Goal: Task Accomplishment & Management: Manage account settings

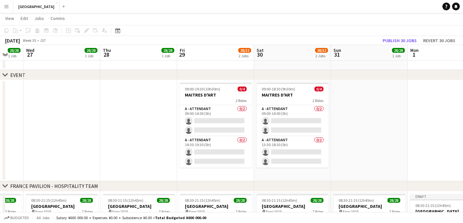
scroll to position [0, 284]
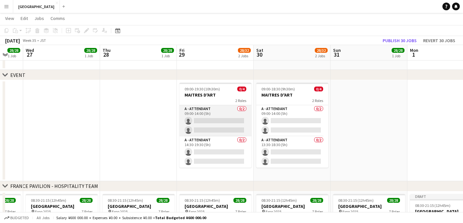
click at [216, 120] on app-card-role "A - ATTENDANT 0/2 09:00-14:00 (5h) single-neutral-actions single-neutral-actions" at bounding box center [216, 120] width 72 height 31
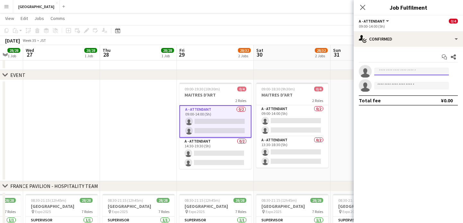
click at [392, 71] on input at bounding box center [412, 72] width 75 height 8
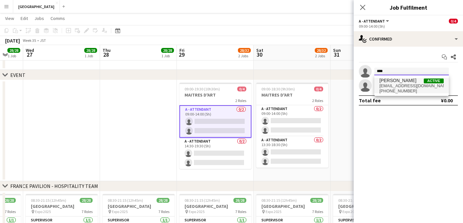
type input "****"
click at [394, 88] on span "[EMAIL_ADDRESS][DOMAIN_NAME]" at bounding box center [412, 85] width 64 height 5
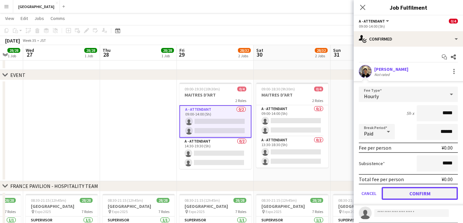
click at [409, 192] on button "Confirm" at bounding box center [420, 193] width 76 height 13
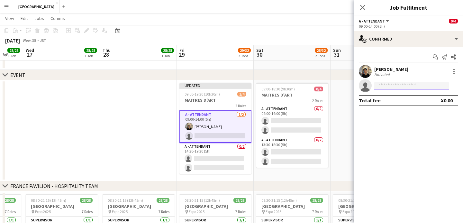
click at [386, 87] on input at bounding box center [412, 86] width 75 height 8
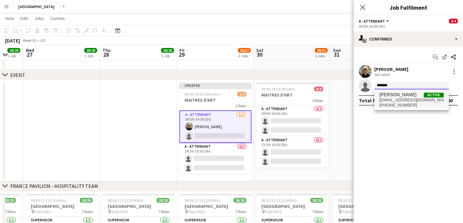
type input "*******"
click at [392, 100] on span "[EMAIL_ADDRESS][DOMAIN_NAME]" at bounding box center [412, 100] width 64 height 5
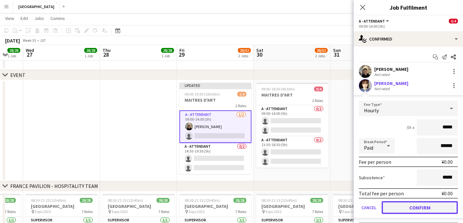
click at [414, 206] on button "Confirm" at bounding box center [420, 207] width 76 height 13
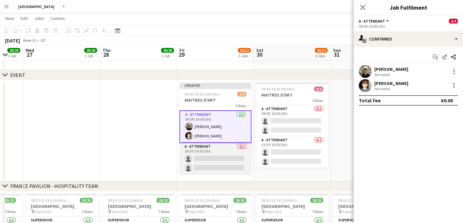
click at [226, 155] on app-card-role "A - ATTENDANT 0/2 14:30-19:30 (5h) single-neutral-actions single-neutral-actions" at bounding box center [216, 158] width 72 height 31
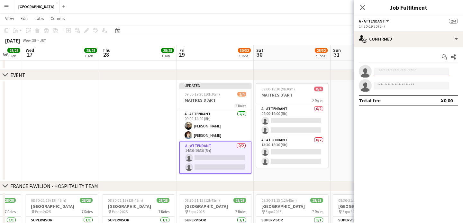
click at [390, 70] on input at bounding box center [412, 72] width 75 height 8
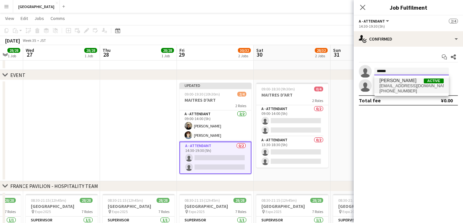
type input "******"
click at [396, 84] on span "[EMAIL_ADDRESS][DOMAIN_NAME]" at bounding box center [412, 85] width 64 height 5
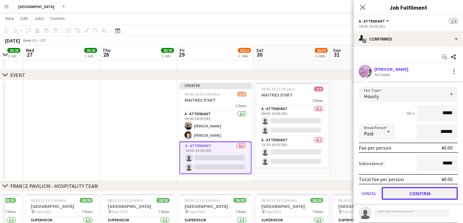
click at [412, 194] on button "Confirm" at bounding box center [420, 193] width 76 height 13
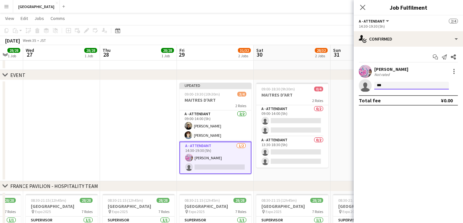
type input "****"
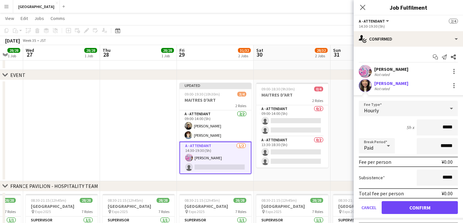
click button "Confirm" at bounding box center [420, 207] width 76 height 13
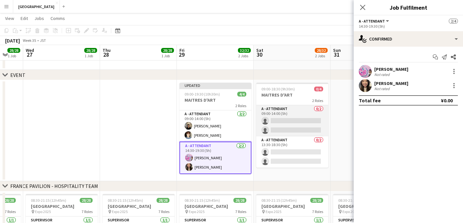
click at [289, 119] on app-card-role "A - ATTENDANT 0/2 09:00-14:00 (5h) single-neutral-actions single-neutral-actions" at bounding box center [292, 120] width 72 height 31
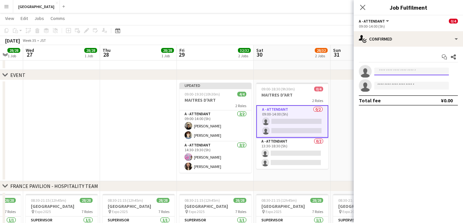
click at [387, 72] on input at bounding box center [412, 72] width 75 height 8
type input "***"
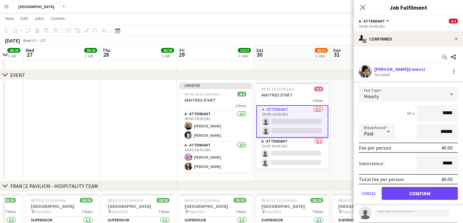
click button "Confirm" at bounding box center [420, 193] width 76 height 13
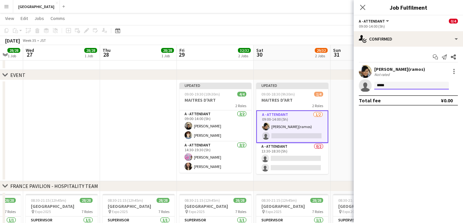
type input "******"
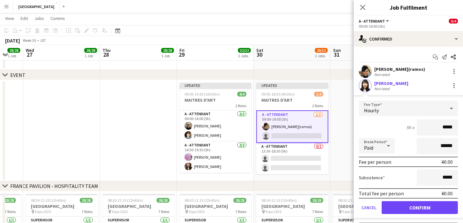
click button "Confirm" at bounding box center [420, 207] width 76 height 13
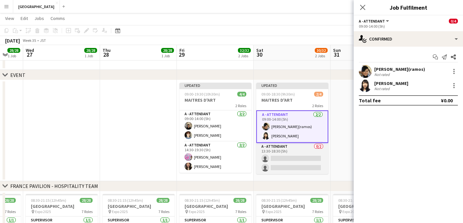
click at [293, 159] on app-card-role "A - ATTENDANT 0/2 13:30-18:30 (5h) single-neutral-actions single-neutral-actions" at bounding box center [292, 158] width 72 height 31
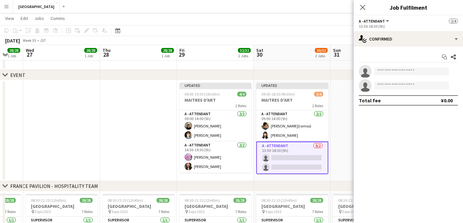
click at [389, 76] on app-invite-slot "single-neutral-actions" at bounding box center [408, 71] width 109 height 13
click at [390, 75] on input at bounding box center [412, 72] width 75 height 8
type input "****"
click at [394, 72] on input at bounding box center [412, 72] width 75 height 8
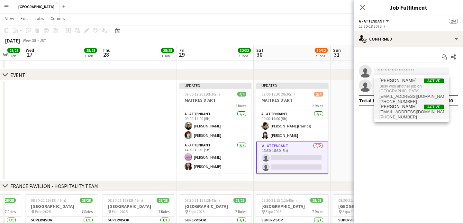
click at [388, 111] on span "[EMAIL_ADDRESS][DOMAIN_NAME]" at bounding box center [412, 111] width 64 height 5
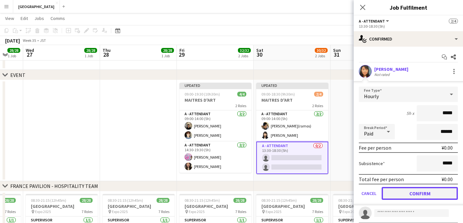
click at [414, 195] on button "Confirm" at bounding box center [420, 193] width 76 height 13
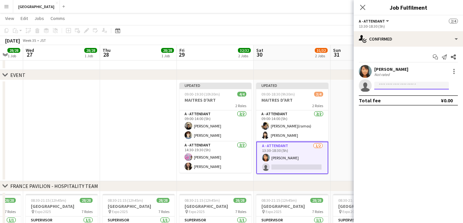
click at [393, 87] on input at bounding box center [412, 86] width 75 height 8
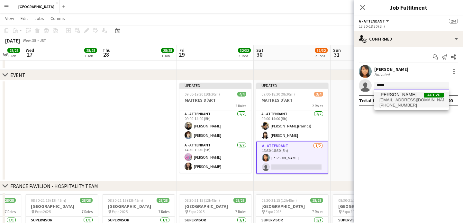
type input "*****"
click at [397, 98] on span "[EMAIL_ADDRESS][DOMAIN_NAME]" at bounding box center [412, 100] width 64 height 5
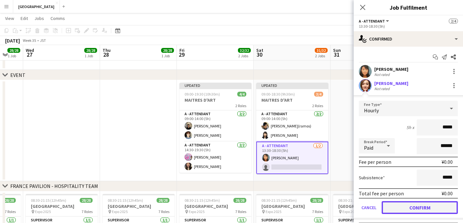
click at [422, 210] on button "Confirm" at bounding box center [420, 207] width 76 height 13
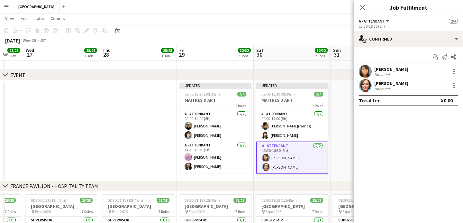
click at [340, 107] on app-date-cell at bounding box center [369, 130] width 77 height 101
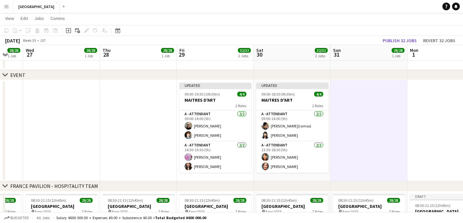
click at [341, 106] on app-date-cell at bounding box center [369, 130] width 77 height 101
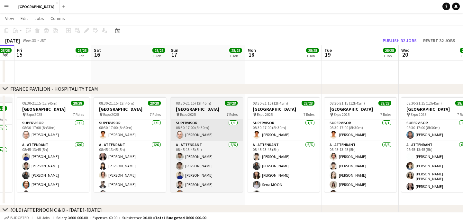
scroll to position [0, 138]
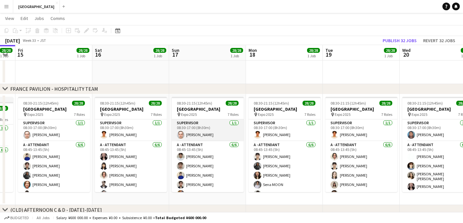
click at [208, 135] on app-card-role "SUPERVISOR [DATE] 08:30-17:00 (8h30m) [PERSON_NAME]" at bounding box center [208, 130] width 72 height 22
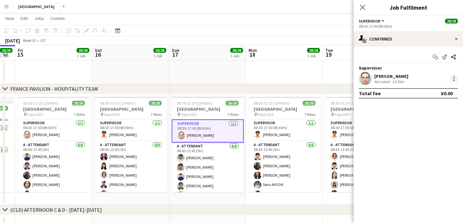
click at [453, 78] on div at bounding box center [455, 79] width 8 height 8
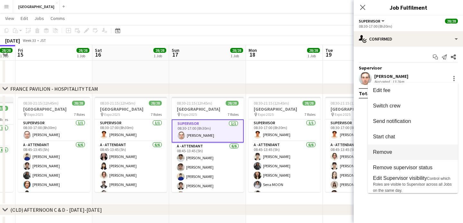
click at [408, 147] on button "Remove" at bounding box center [413, 151] width 90 height 15
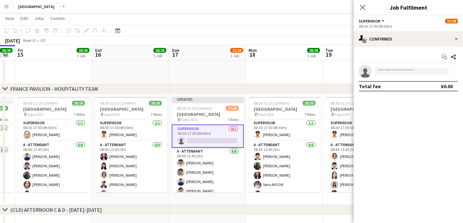
click at [396, 66] on app-invite-slot "single-neutral-actions" at bounding box center [408, 71] width 109 height 13
click at [389, 74] on input at bounding box center [412, 72] width 75 height 8
type input "*****"
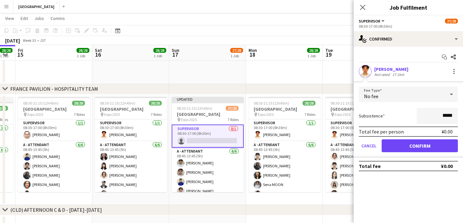
click button "Confirm" at bounding box center [420, 145] width 76 height 13
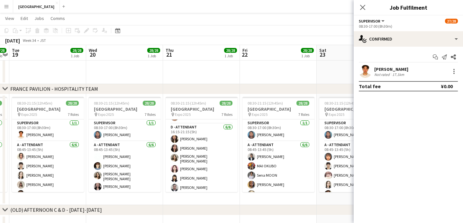
scroll to position [253, 0]
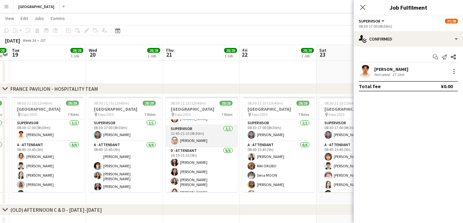
click at [198, 141] on app-card-role "SUPERVISOR [DATE] 12:45-21:15 (8h30m) [PERSON_NAME]" at bounding box center [202, 136] width 72 height 22
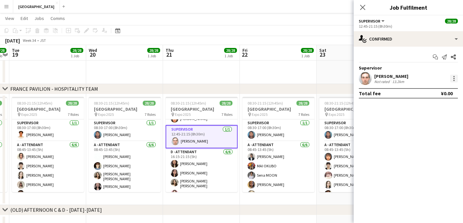
click at [453, 77] on div at bounding box center [455, 79] width 8 height 8
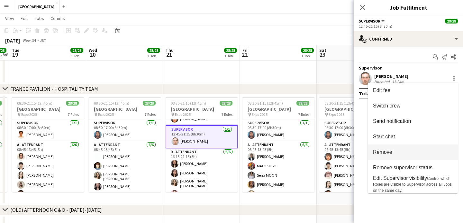
click at [405, 152] on span "Remove" at bounding box center [413, 152] width 80 height 6
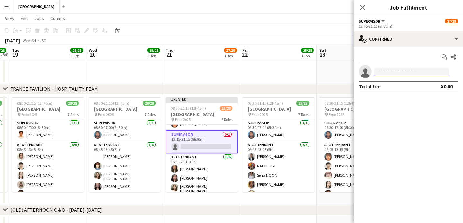
click at [388, 73] on input at bounding box center [412, 72] width 75 height 8
type input "*****"
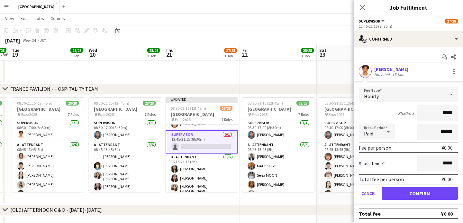
click button "Confirm" at bounding box center [420, 193] width 76 height 13
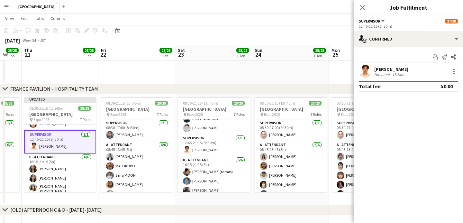
scroll to position [251, 0]
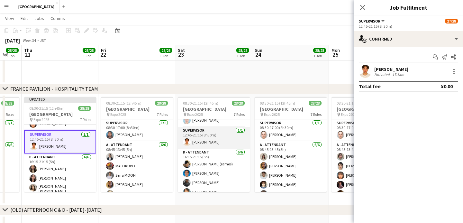
click at [212, 140] on app-card-role "SUPERVISOR [DATE] 12:45-21:15 (8h30m) [PERSON_NAME]" at bounding box center [214, 138] width 72 height 22
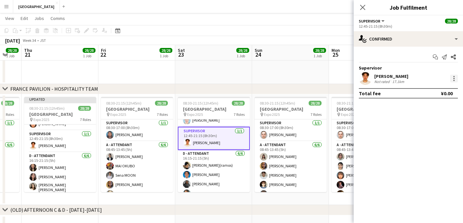
click at [453, 80] on div at bounding box center [455, 79] width 8 height 8
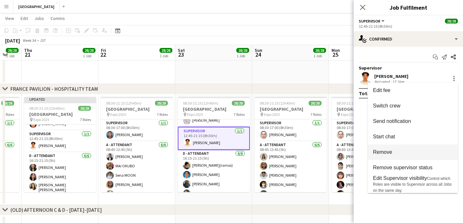
click at [390, 150] on span "Remove" at bounding box center [382, 151] width 19 height 5
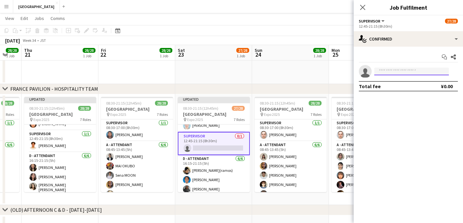
click at [395, 71] on input at bounding box center [412, 72] width 75 height 8
type input "***"
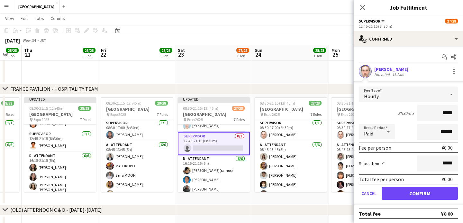
click button "Confirm" at bounding box center [420, 193] width 76 height 13
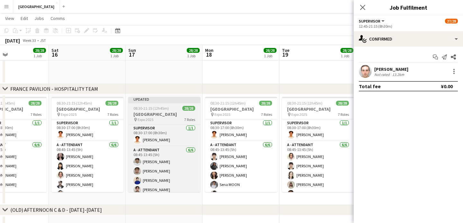
scroll to position [0, 176]
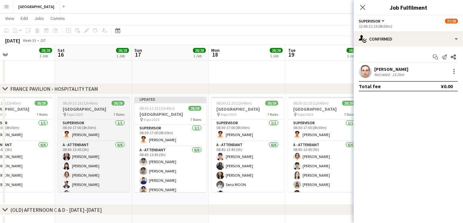
click at [87, 111] on h3 "[GEOGRAPHIC_DATA]" at bounding box center [94, 109] width 72 height 6
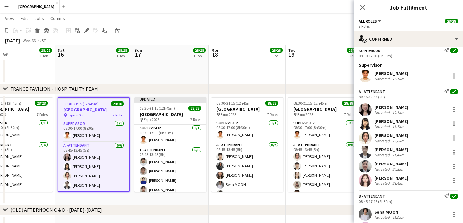
scroll to position [16, 0]
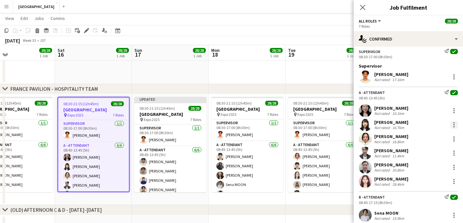
click at [454, 124] on div at bounding box center [454, 124] width 1 height 1
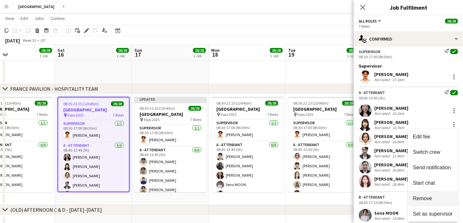
click at [425, 196] on span "Remove" at bounding box center [422, 198] width 19 height 5
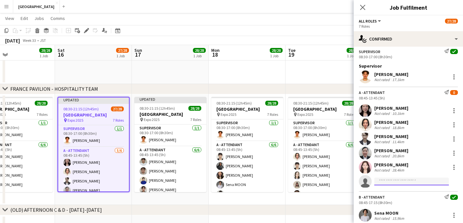
click at [386, 178] on input at bounding box center [412, 182] width 75 height 8
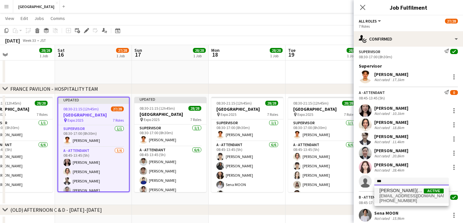
type input "***"
click at [393, 191] on span "[PERSON_NAME](ramos)" at bounding box center [402, 190] width 44 height 5
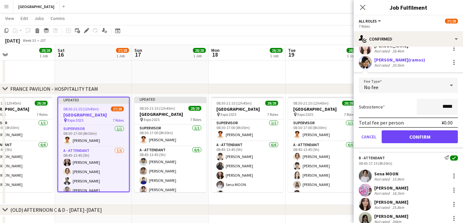
scroll to position [152, 0]
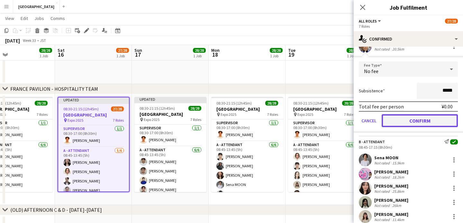
click at [414, 123] on button "Confirm" at bounding box center [420, 120] width 76 height 13
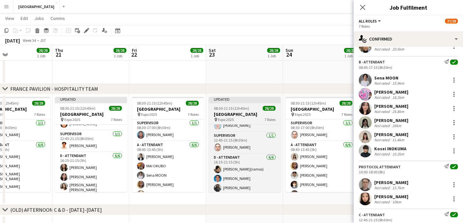
scroll to position [0, 264]
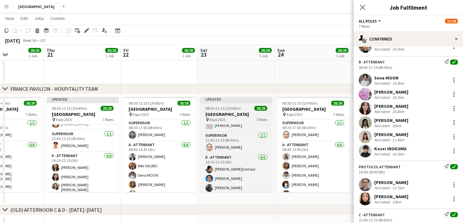
click at [246, 108] on div "08:30-21:15 (12h45m) 28/28" at bounding box center [236, 108] width 72 height 5
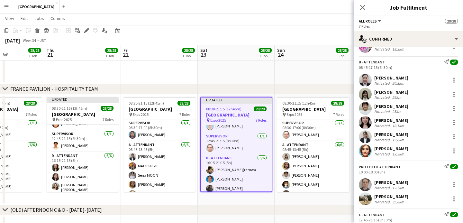
scroll to position [0, 0]
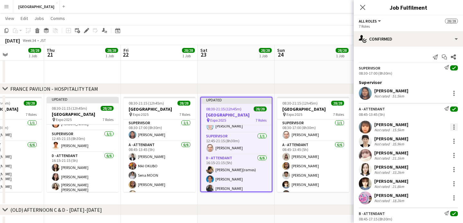
click at [452, 124] on div at bounding box center [455, 127] width 8 height 8
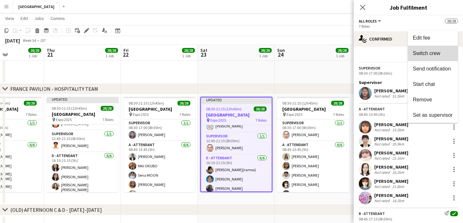
click at [429, 55] on span "Switch crew" at bounding box center [426, 53] width 27 height 5
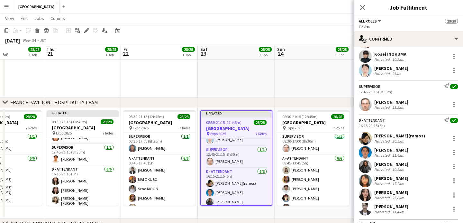
scroll to position [396, 0]
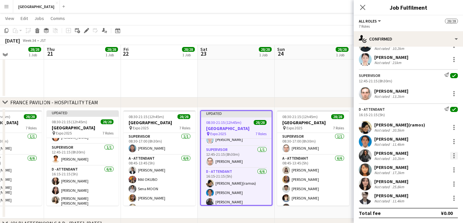
click at [454, 154] on div at bounding box center [454, 153] width 1 height 1
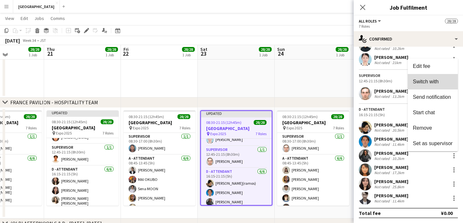
click at [423, 85] on button "Switch with" at bounding box center [433, 81] width 50 height 15
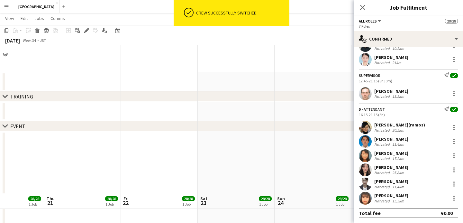
scroll to position [148, 0]
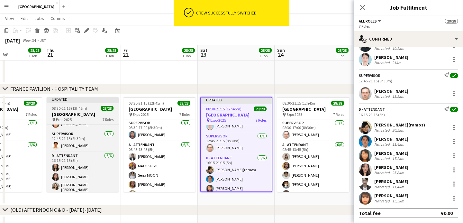
click at [82, 102] on div at bounding box center [83, 102] width 72 height 1
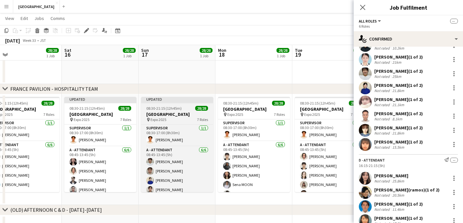
scroll to position [0, 168]
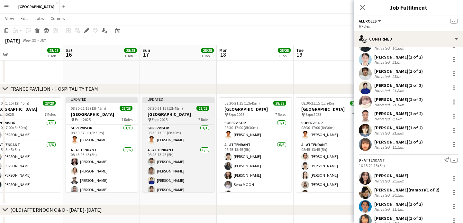
click at [165, 110] on span "08:30-21:15 (12h45m)" at bounding box center [165, 108] width 35 height 5
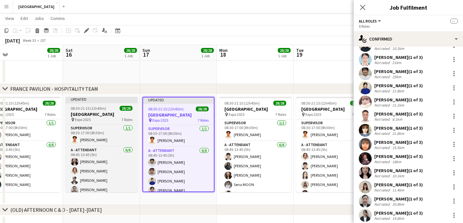
click at [104, 110] on span "08:30-21:15 (12h45m)" at bounding box center [88, 108] width 35 height 5
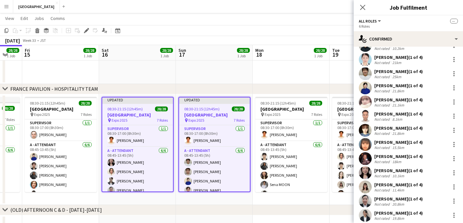
scroll to position [0, 197]
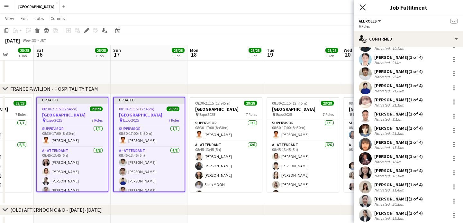
click at [364, 7] on icon "Close pop-in" at bounding box center [363, 7] width 6 height 6
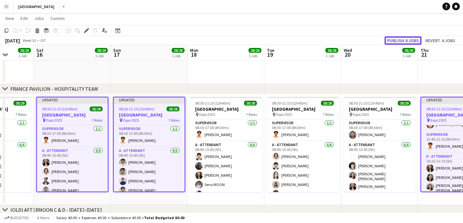
click at [395, 40] on button "Publish 4 jobs" at bounding box center [403, 40] width 37 height 8
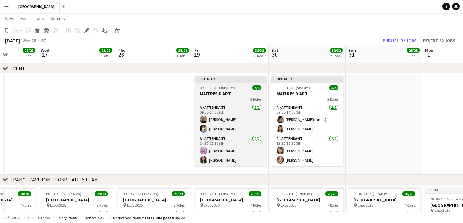
scroll to position [0, 274]
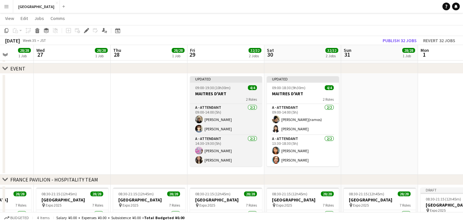
click at [231, 92] on h3 "MAITRES D'ART" at bounding box center [226, 94] width 72 height 6
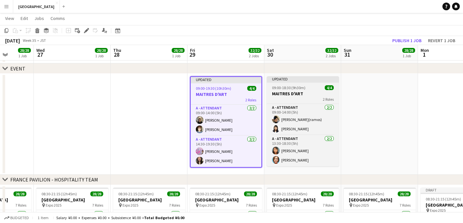
click at [307, 90] on app-job-card "Updated 09:00-18:30 (9h30m) 4/4 MAITRES D'ART 2 Roles A - ATTENDANT [DATE] 09:0…" at bounding box center [303, 121] width 72 height 90
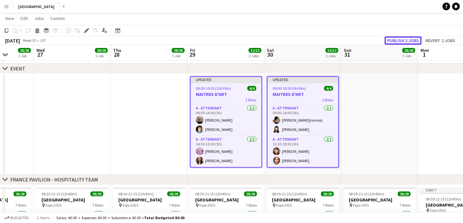
click at [398, 41] on button "Publish 2 jobs" at bounding box center [403, 40] width 37 height 8
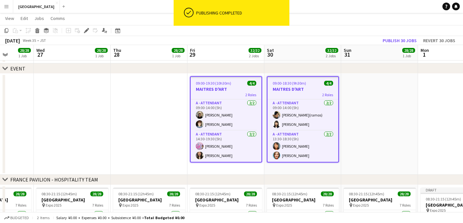
click at [257, 90] on h3 "MAITRES D'ART" at bounding box center [226, 89] width 71 height 6
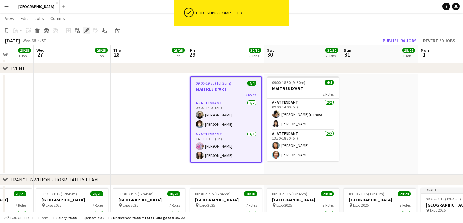
click at [88, 30] on icon "Edit" at bounding box center [86, 30] width 5 height 5
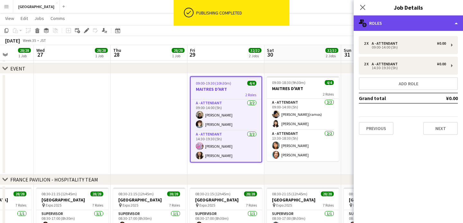
click at [398, 26] on div "multiple-users-add Roles" at bounding box center [408, 22] width 109 height 15
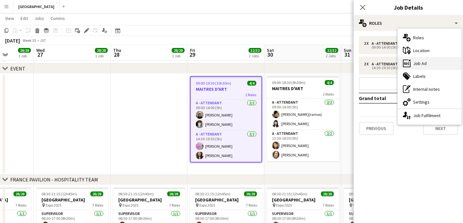
click at [421, 61] on div "ads-window Job Ad" at bounding box center [430, 63] width 64 height 13
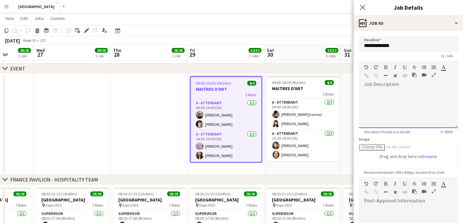
click at [412, 107] on div at bounding box center [408, 108] width 99 height 39
click at [360, 7] on icon "Close pop-in" at bounding box center [363, 7] width 6 height 6
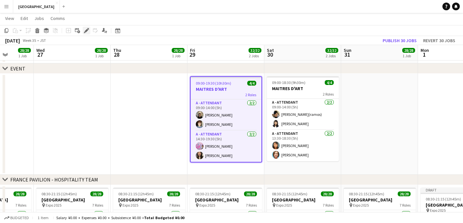
click at [86, 30] on icon at bounding box center [87, 31] width 4 height 4
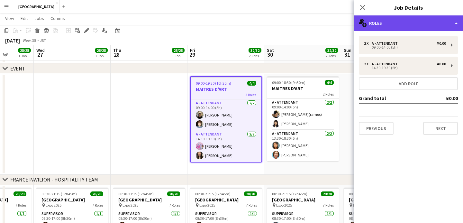
click at [415, 24] on div "multiple-users-add Roles" at bounding box center [408, 22] width 109 height 15
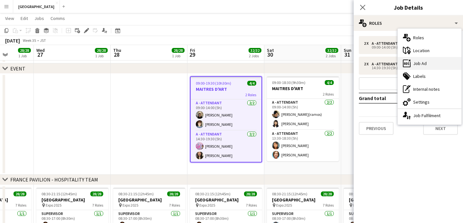
click at [421, 65] on div "ads-window Job Ad" at bounding box center [430, 63] width 64 height 13
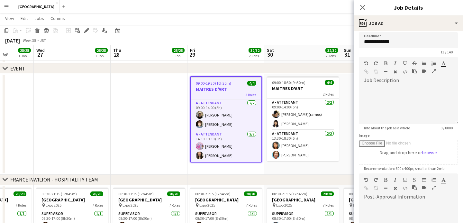
scroll to position [0, 0]
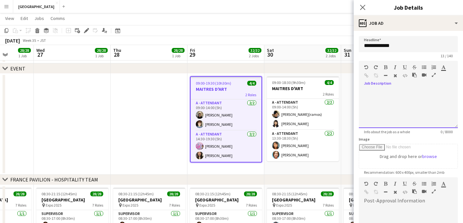
click at [412, 98] on div at bounding box center [408, 108] width 99 height 39
paste div
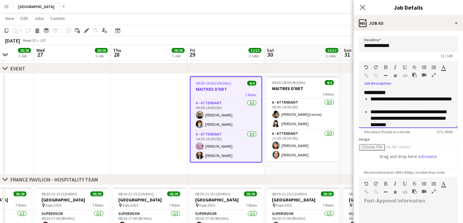
scroll to position [1, 0]
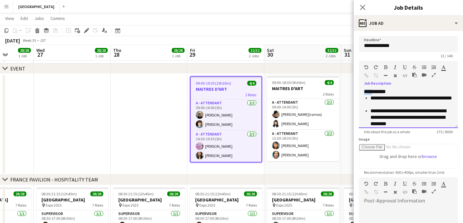
drag, startPoint x: 375, startPoint y: 92, endPoint x: 354, endPoint y: 93, distance: 20.6
click at [354, 93] on form "**********" at bounding box center [408, 174] width 109 height 277
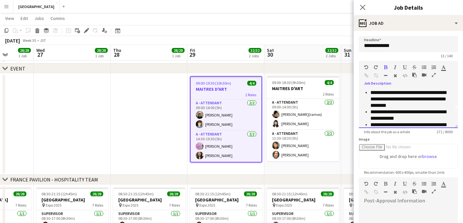
scroll to position [31, 0]
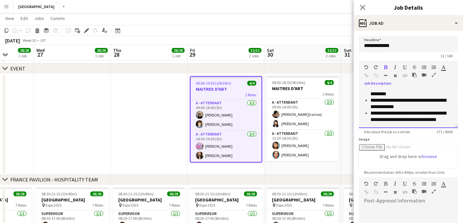
click at [446, 118] on p "**********" at bounding box center [412, 116] width 82 height 13
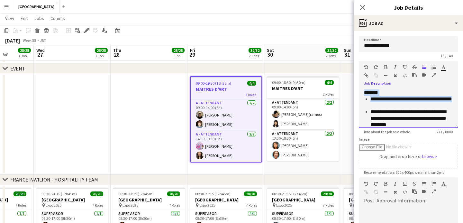
drag, startPoint x: 364, startPoint y: 92, endPoint x: 393, endPoint y: 104, distance: 31.3
click at [393, 104] on div "**********" at bounding box center [408, 108] width 99 height 39
copy div "**********"
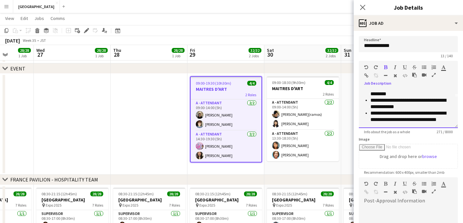
click at [447, 119] on p "**********" at bounding box center [412, 116] width 82 height 13
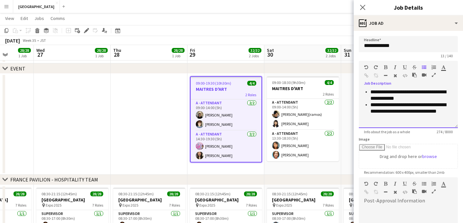
scroll to position [52, 0]
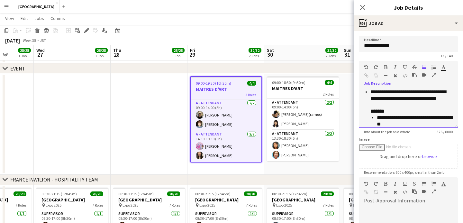
click at [373, 112] on span "*******" at bounding box center [378, 111] width 14 height 5
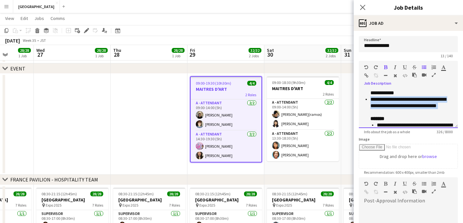
scroll to position [57, 0]
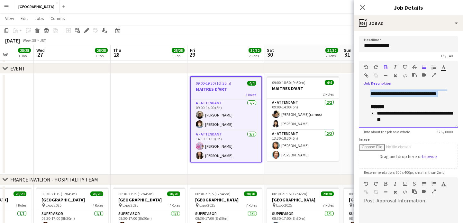
click at [368, 107] on ul "**********" at bounding box center [408, 81] width 89 height 84
click at [362, 108] on div "**********" at bounding box center [408, 108] width 99 height 39
drag, startPoint x: 388, startPoint y: 107, endPoint x: 369, endPoint y: 106, distance: 18.7
click at [369, 106] on ul "**********" at bounding box center [408, 81] width 89 height 84
click at [388, 104] on p "*******" at bounding box center [412, 107] width 82 height 6
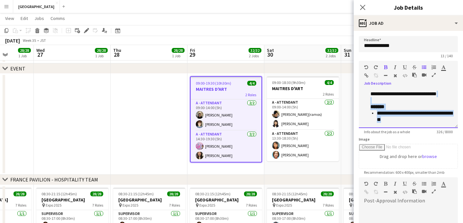
drag, startPoint x: 396, startPoint y: 118, endPoint x: 356, endPoint y: 100, distance: 43.8
click at [356, 100] on form "**********" at bounding box center [408, 174] width 109 height 277
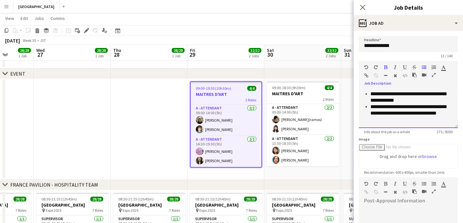
scroll to position [37, 0]
click at [444, 114] on p "**********" at bounding box center [412, 110] width 82 height 13
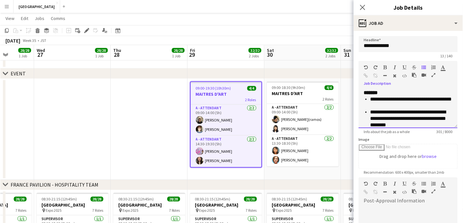
scroll to position [44, 0]
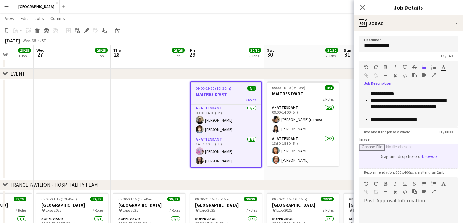
click at [411, 155] on input "Image" at bounding box center [408, 156] width 98 height 24
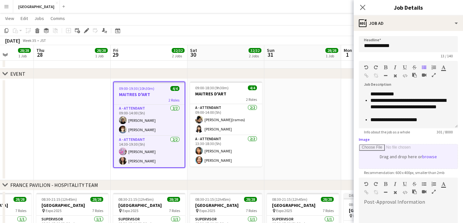
type input "**********"
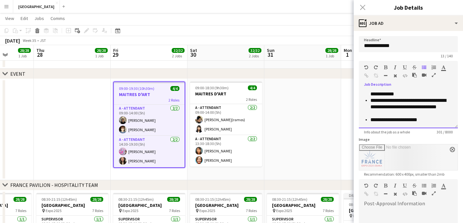
click at [408, 107] on p "**********" at bounding box center [412, 103] width 82 height 13
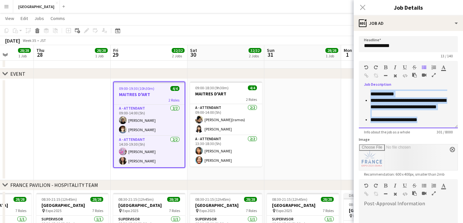
copy div "**********"
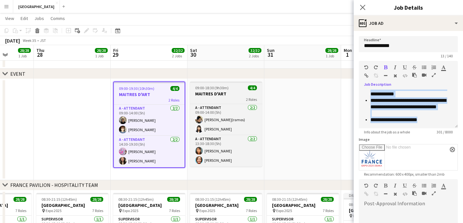
click at [234, 97] on div "2 Roles" at bounding box center [226, 99] width 72 height 5
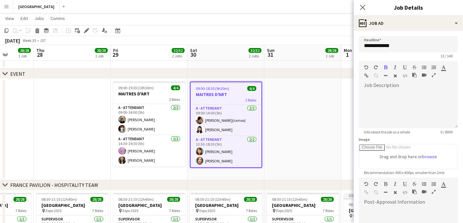
scroll to position [0, 0]
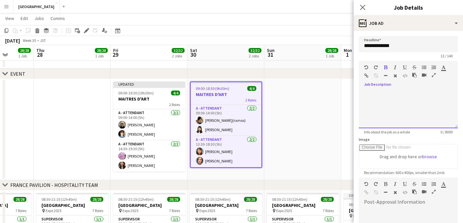
click at [387, 101] on div at bounding box center [408, 108] width 99 height 39
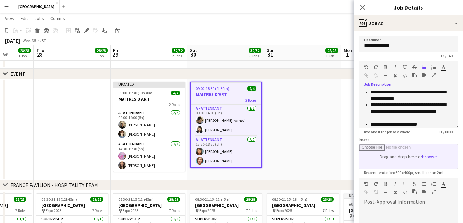
click at [411, 153] on input "Image" at bounding box center [408, 156] width 98 height 24
type input "**********"
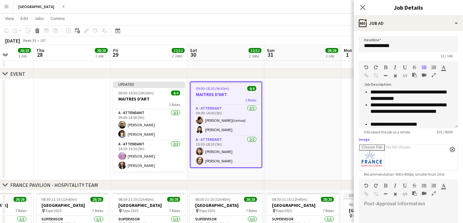
scroll to position [44, 0]
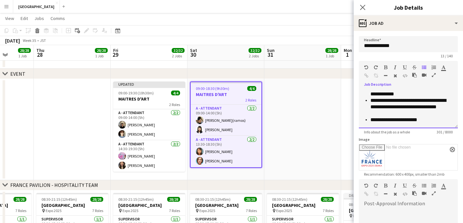
click at [433, 121] on p "**********" at bounding box center [412, 119] width 82 height 6
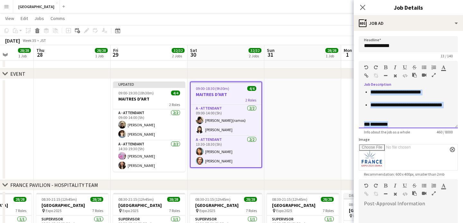
scroll to position [0, 0]
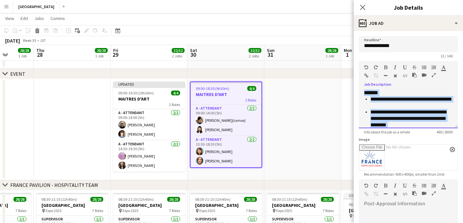
drag, startPoint x: 427, startPoint y: 123, endPoint x: 306, endPoint y: 57, distance: 137.8
click at [306, 57] on body "Menu Boards Boards Boards All jobs Status Workforce Workforce My Workforce Recr…" at bounding box center [231, 145] width 463 height 394
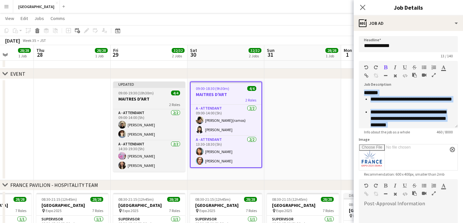
click at [126, 97] on h3 "MAITRES D'ART" at bounding box center [149, 99] width 72 height 6
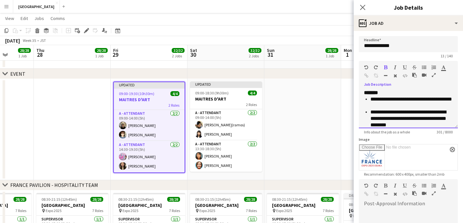
click at [425, 116] on p "**********" at bounding box center [412, 118] width 82 height 19
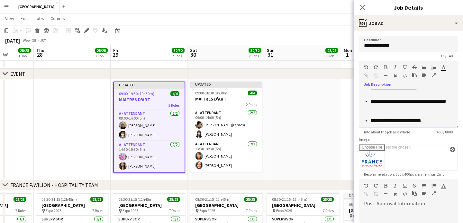
scroll to position [127, 0]
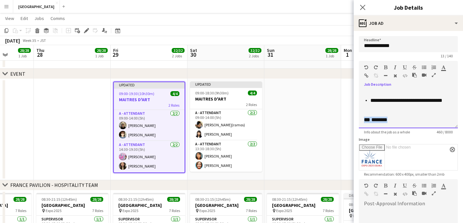
drag, startPoint x: 423, startPoint y: 118, endPoint x: 365, endPoint y: 119, distance: 57.9
click at [365, 119] on p "*** ********" at bounding box center [408, 119] width 89 height 6
copy p "*** ********"
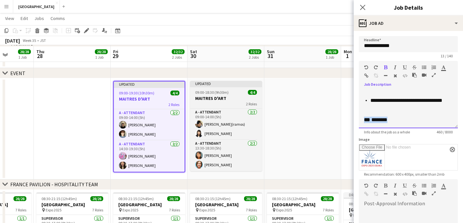
scroll to position [51, 0]
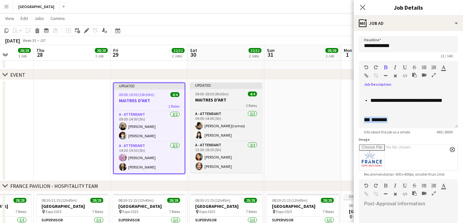
click at [228, 94] on div "09:00-18:30 (9h30m) 4/4" at bounding box center [226, 93] width 72 height 5
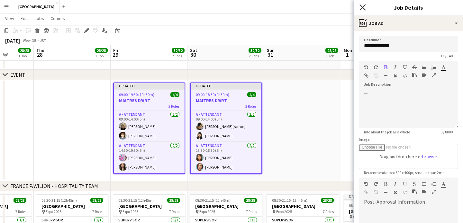
click at [365, 8] on icon "Close pop-in" at bounding box center [363, 7] width 6 height 6
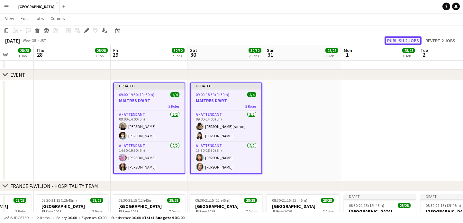
click at [394, 40] on button "Publish 2 jobs" at bounding box center [403, 40] width 37 height 8
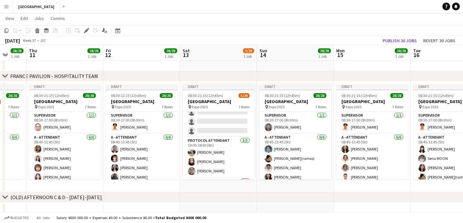
scroll to position [145, 0]
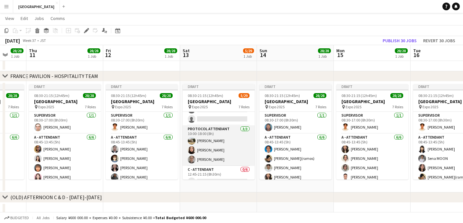
click at [213, 151] on app-card-role "PROTOCOL ATTENDANT [DATE] 10:00-18:00 (8h) [PERSON_NAME]" at bounding box center [219, 145] width 72 height 41
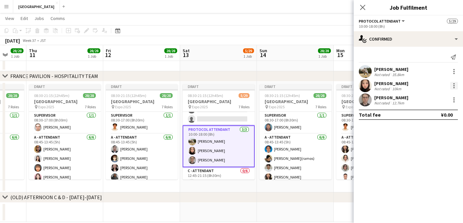
click at [452, 83] on div at bounding box center [455, 86] width 8 height 8
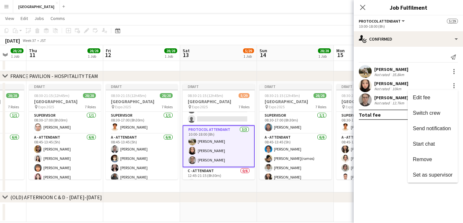
drag, startPoint x: 363, startPoint y: 137, endPoint x: 380, endPoint y: 68, distance: 71.1
click at [363, 137] on div at bounding box center [231, 111] width 463 height 223
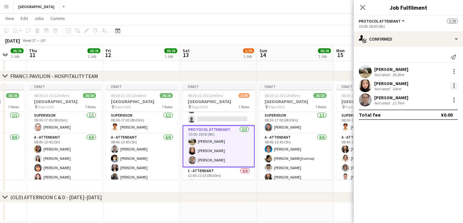
click at [457, 86] on div at bounding box center [455, 86] width 8 height 8
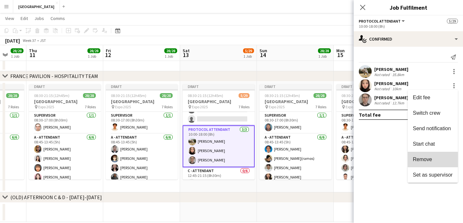
click at [433, 164] on button "Remove" at bounding box center [433, 159] width 50 height 15
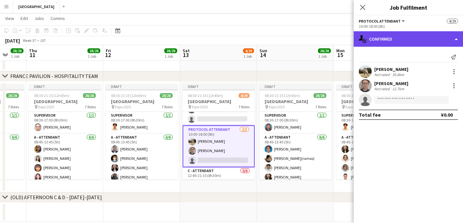
click at [396, 33] on div "single-neutral-actions-check-2 Confirmed" at bounding box center [408, 38] width 109 height 15
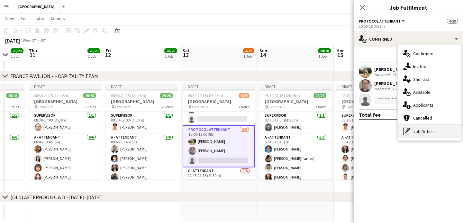
click at [415, 133] on div "pen-write Job Details" at bounding box center [430, 131] width 64 height 13
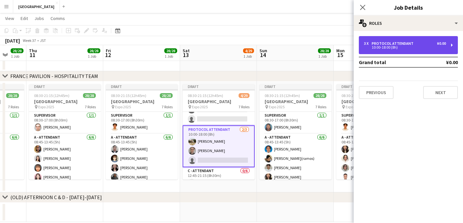
click at [400, 43] on div "PROTOCOL ATTENDANT" at bounding box center [394, 43] width 44 height 5
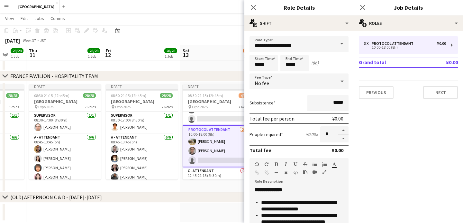
click at [387, 122] on mat-expansion-panel "pencil3 General details 3 x PROTOCOL ATTENDANT ¥0.00 10:00-18:00 (8h) Grand tot…" at bounding box center [408, 127] width 109 height 192
click at [256, 9] on icon at bounding box center [253, 7] width 6 height 6
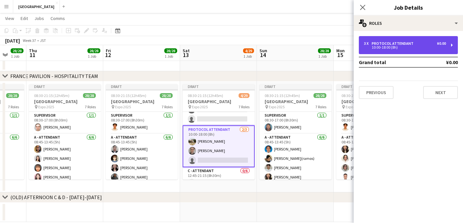
click at [392, 46] on div "10:00-18:00 (8h)" at bounding box center [405, 47] width 82 height 3
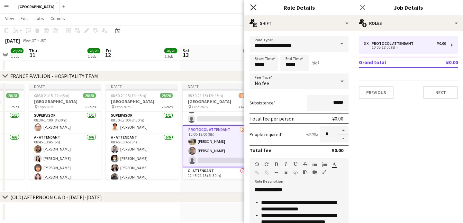
click at [253, 8] on icon at bounding box center [253, 7] width 6 height 6
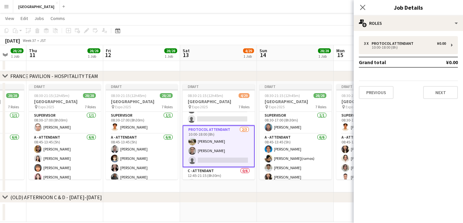
click at [212, 158] on app-card-role "PROTOCOL ATTENDANT [DATE] 10:00-18:00 (8h) [PERSON_NAME] single-neutral-actions" at bounding box center [219, 146] width 72 height 42
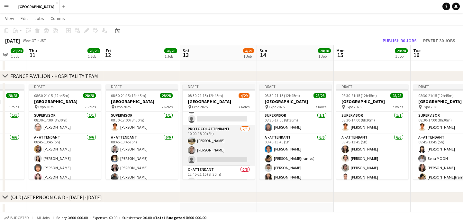
click at [225, 158] on app-card-role "PROTOCOL ATTENDANT [DATE] 10:00-18:00 (8h) [PERSON_NAME] single-neutral-actions" at bounding box center [219, 145] width 72 height 41
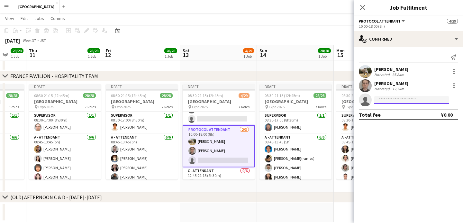
click at [399, 101] on input at bounding box center [412, 100] width 75 height 8
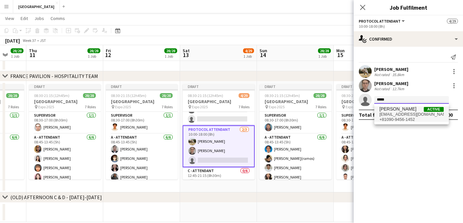
type input "*****"
click at [404, 109] on span "[PERSON_NAME] Active" at bounding box center [412, 108] width 64 height 5
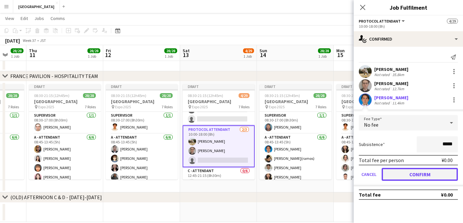
click at [413, 174] on button "Confirm" at bounding box center [420, 174] width 76 height 13
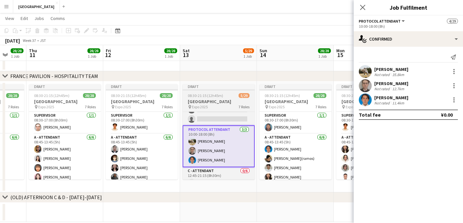
click at [219, 95] on span "08:30-21:15 (12h45m)" at bounding box center [205, 95] width 35 height 5
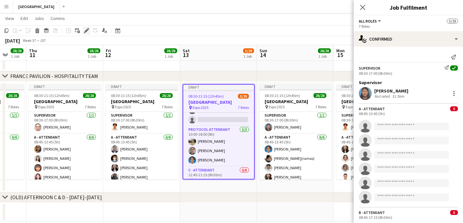
click at [87, 28] on icon "Edit" at bounding box center [86, 30] width 5 height 5
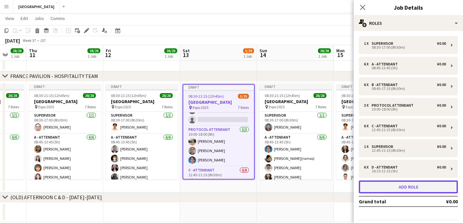
click at [414, 186] on button "Add role" at bounding box center [408, 186] width 99 height 13
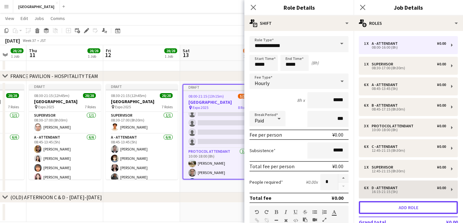
scroll to position [167, 0]
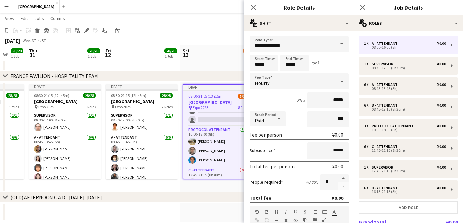
click at [337, 44] on span at bounding box center [342, 43] width 14 height 15
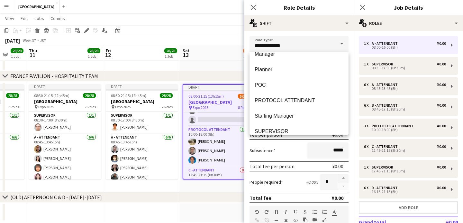
scroll to position [303, 0]
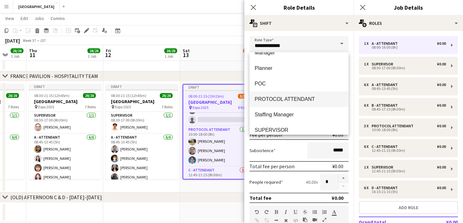
click at [290, 98] on span "PROTOCOL ATTENDANT" at bounding box center [299, 99] width 89 height 6
type input "**********"
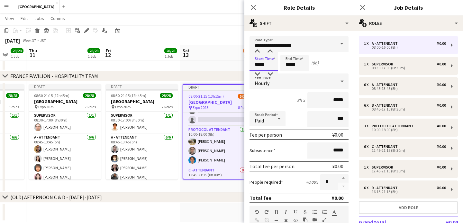
drag, startPoint x: 274, startPoint y: 67, endPoint x: 247, endPoint y: 64, distance: 27.2
click at [241, 62] on body "Menu Boards Boards Boards All jobs Status Workforce Workforce My Workforce Recr…" at bounding box center [231, 36] width 463 height 394
type input "*****"
click at [340, 63] on div "Start Time ***** End Time ***** (8h)" at bounding box center [299, 63] width 99 height 16
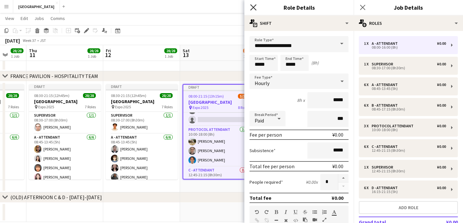
click at [250, 7] on app-icon "Close pop-in" at bounding box center [253, 7] width 9 height 9
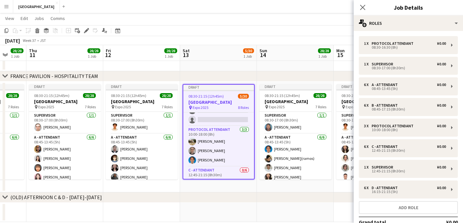
click at [358, 8] on div "Close pop-in" at bounding box center [363, 7] width 18 height 15
click at [361, 8] on icon "Close pop-in" at bounding box center [363, 7] width 6 height 6
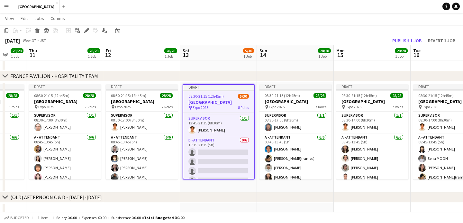
scroll to position [0, 0]
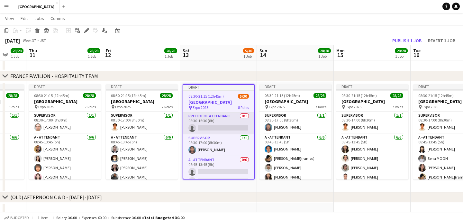
click at [214, 127] on app-card-role "PROTOCOL ATTENDANT 0/1 08:30-16:30 (8h) single-neutral-actions" at bounding box center [218, 123] width 71 height 22
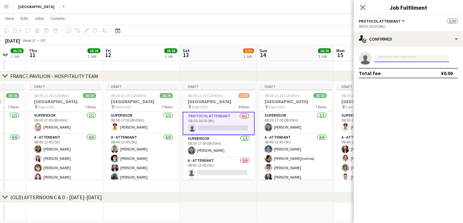
click at [399, 58] on input at bounding box center [412, 58] width 75 height 8
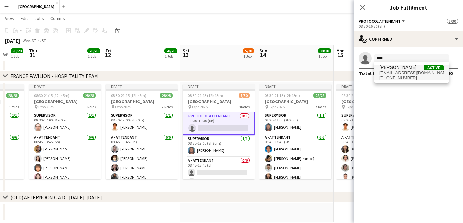
type input "****"
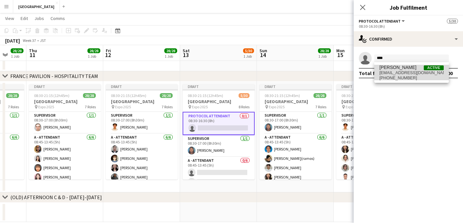
click at [399, 67] on span "[PERSON_NAME]" at bounding box center [398, 67] width 37 height 5
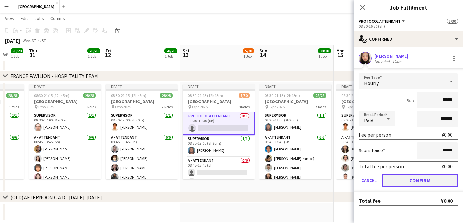
click at [414, 178] on button "Confirm" at bounding box center [420, 180] width 76 height 13
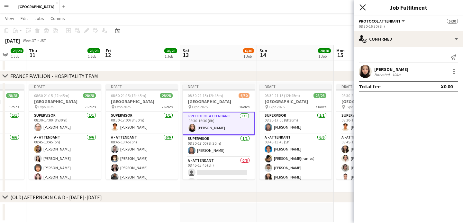
click at [365, 9] on icon "Close pop-in" at bounding box center [363, 7] width 6 height 6
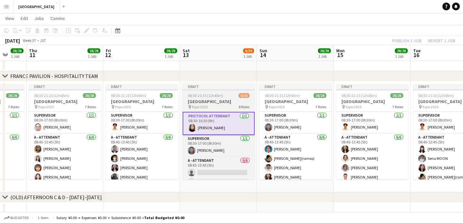
click at [225, 101] on h3 "[GEOGRAPHIC_DATA]" at bounding box center [219, 101] width 72 height 6
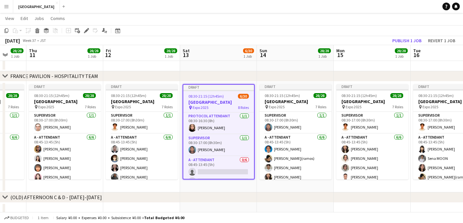
click at [221, 66] on app-date-cell at bounding box center [218, 20] width 77 height 101
